Goal: Information Seeking & Learning: Learn about a topic

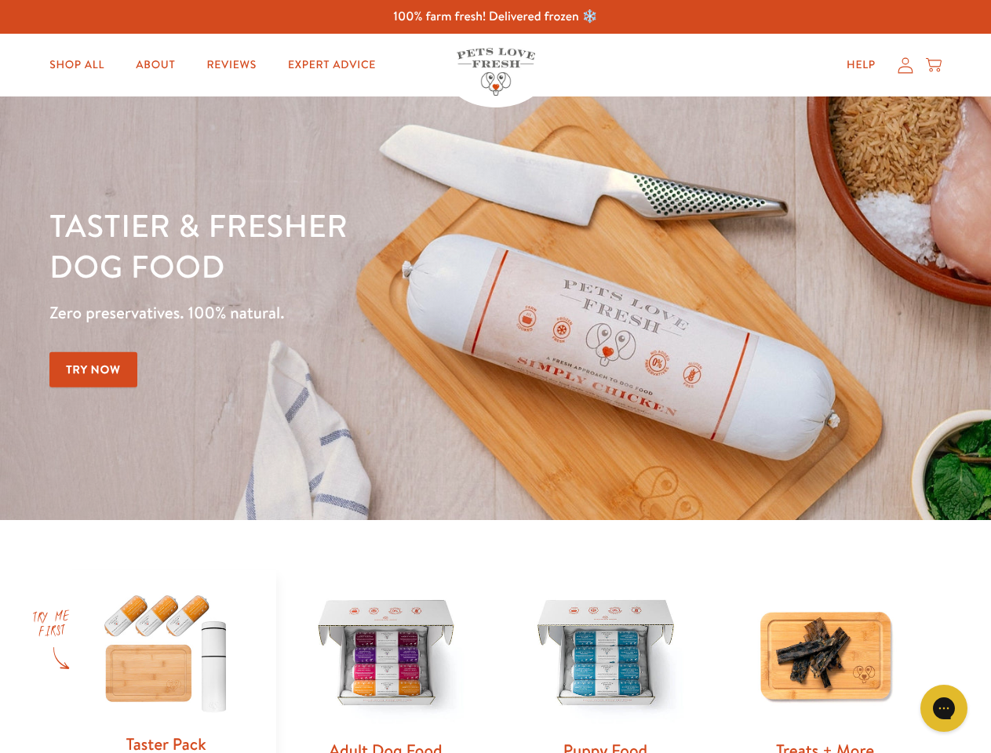
click at [495, 377] on div "Tastier & fresher dog food Zero preservatives. 100% natural. Try Now" at bounding box center [346, 308] width 595 height 207
click at [944, 708] on icon "Gorgias live chat" at bounding box center [943, 708] width 15 height 15
